Goal: Transaction & Acquisition: Purchase product/service

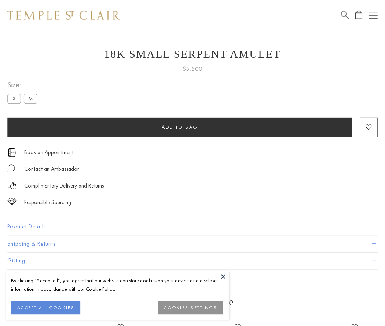
scroll to position [29, 0]
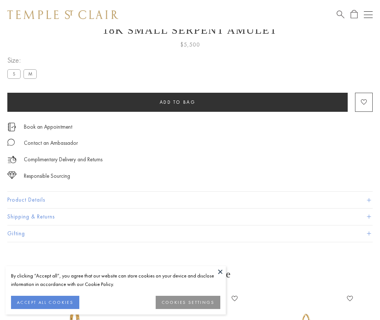
click at [177, 102] on span "Add to bag" at bounding box center [178, 102] width 36 height 6
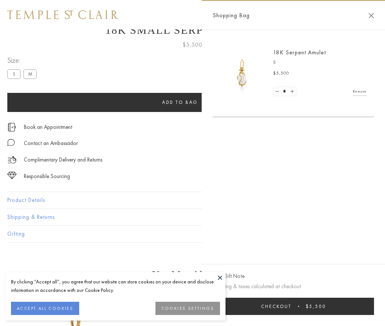
click at [294, 306] on button "Checkout $5,500" at bounding box center [293, 306] width 161 height 17
